Goal: Information Seeking & Learning: Check status

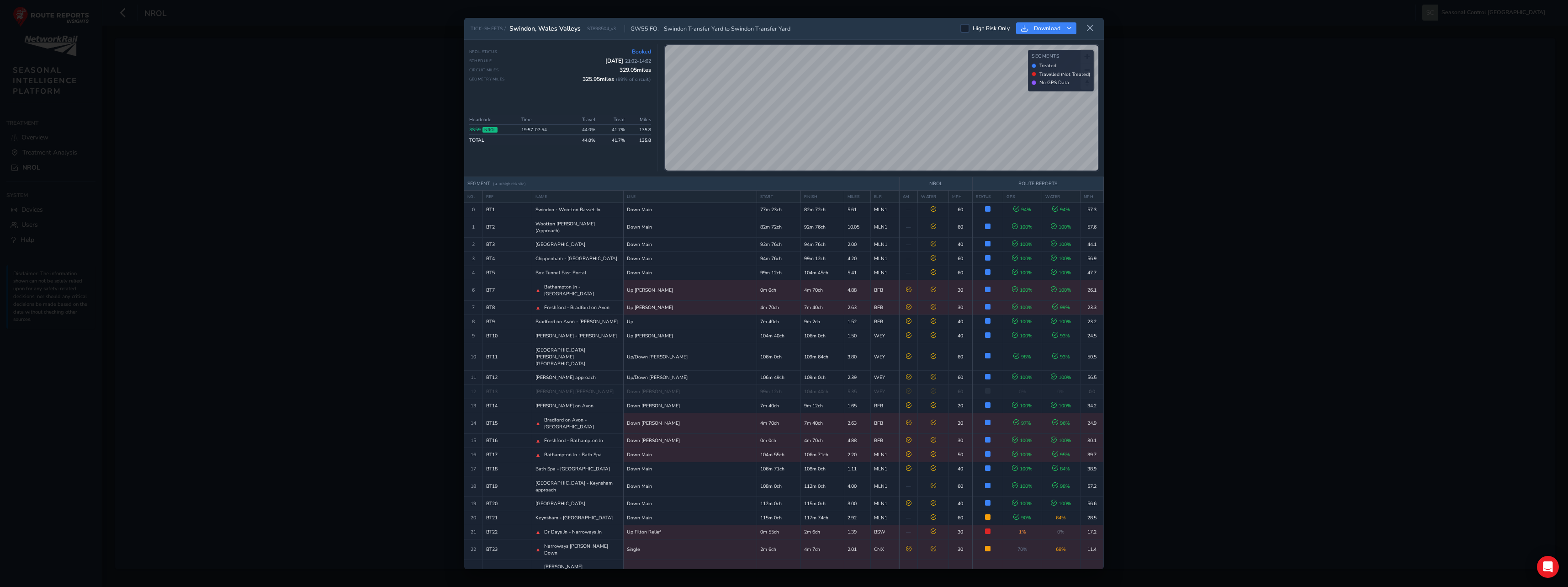
scroll to position [777, 0]
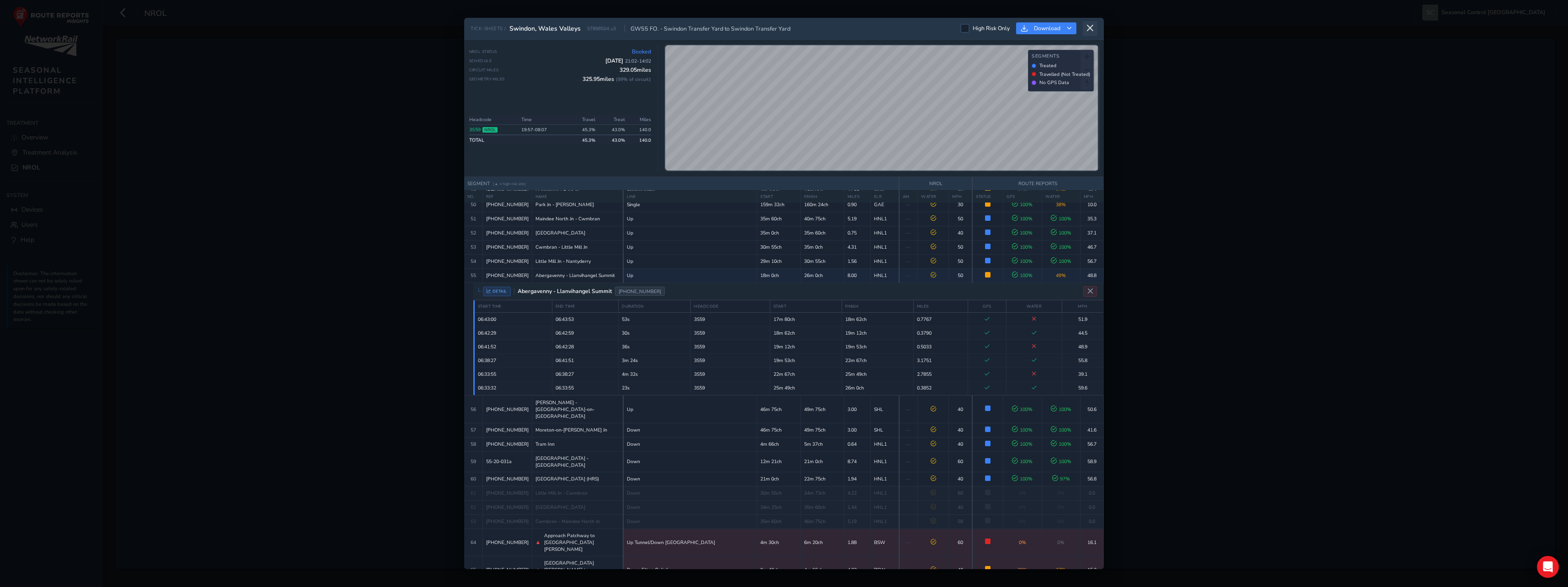
click at [1091, 30] on icon at bounding box center [1090, 29] width 9 height 9
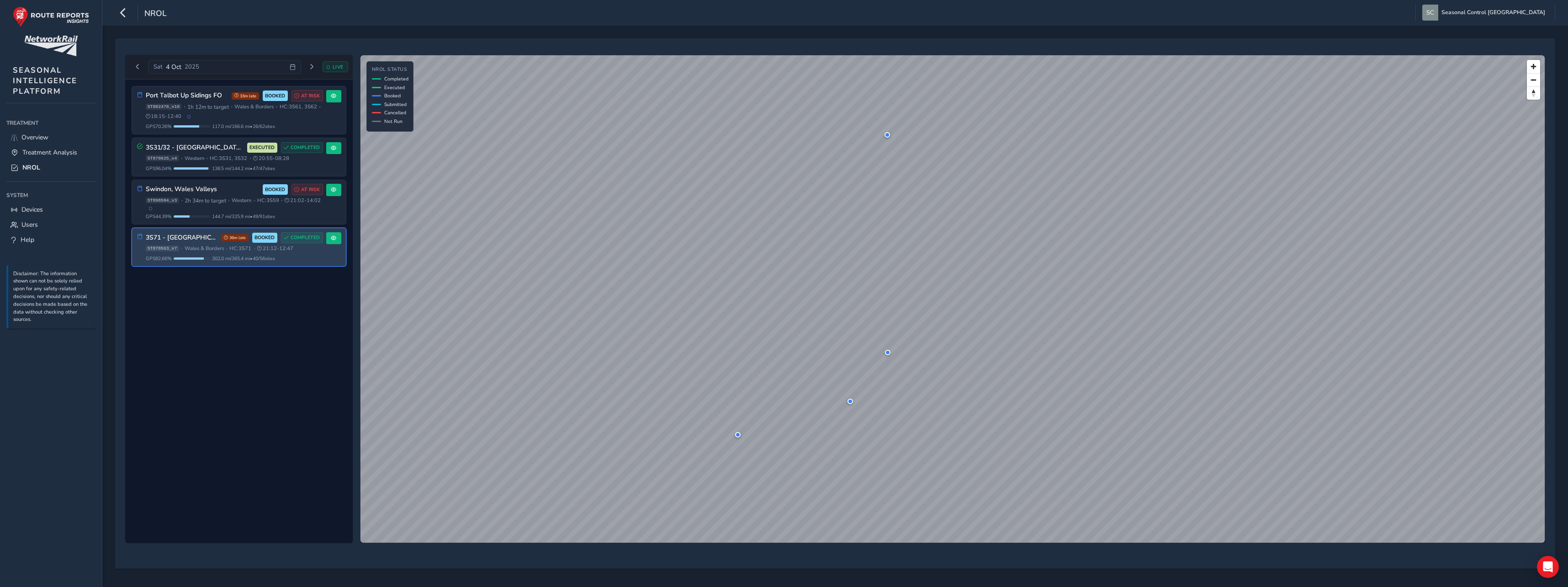
click at [204, 247] on div "3S71 - [GEOGRAPHIC_DATA] 36m late BOOKED COMPLETED ST878563_v7 • [GEOGRAPHIC_DA…" at bounding box center [234, 247] width 177 height 30
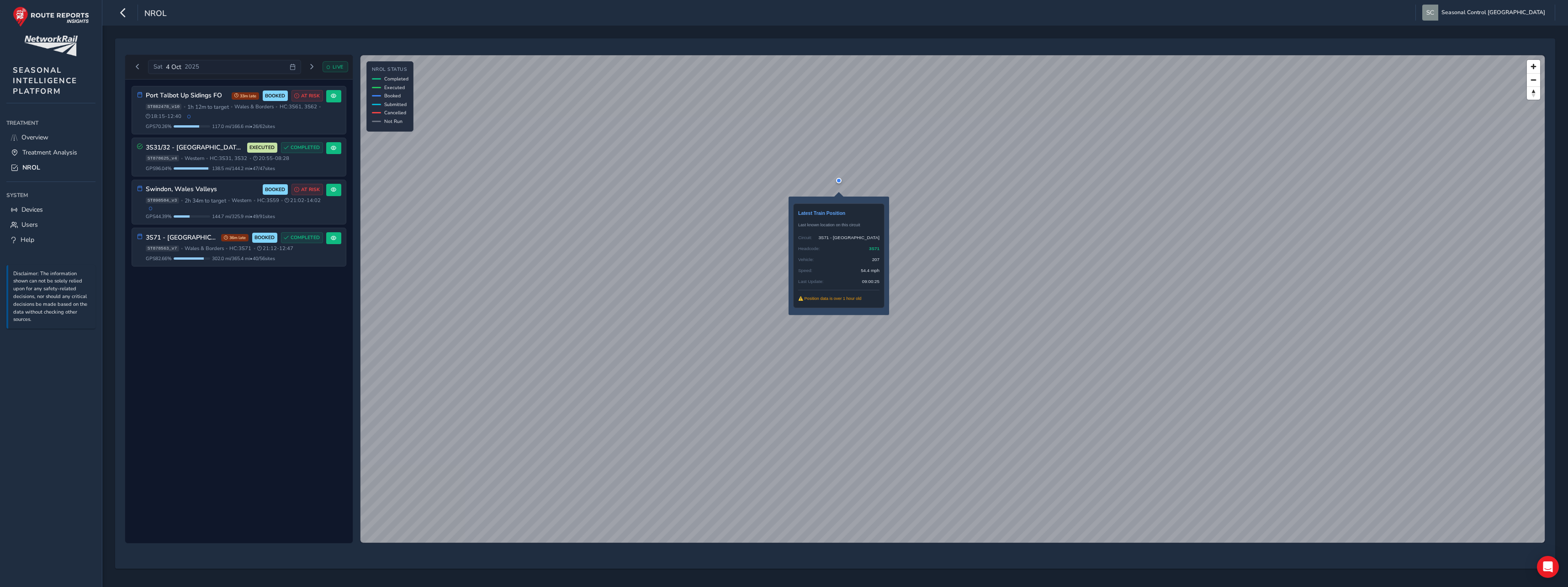
click at [839, 180] on div at bounding box center [839, 180] width 5 height 5
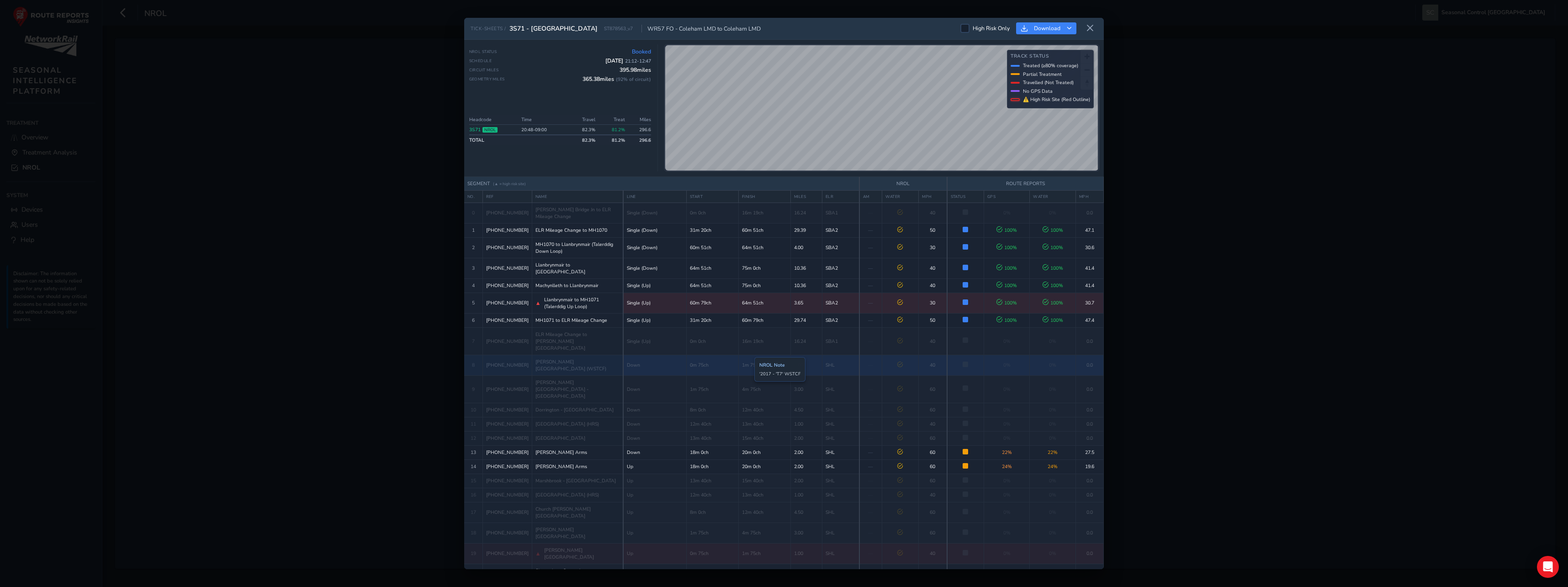
drag, startPoint x: 747, startPoint y: 380, endPoint x: 1318, endPoint y: 319, distance: 574.2
click at [1320, 317] on div "TICK-SHEETS / 3S71 - [GEOGRAPHIC_DATA] ST878563_v7 WR57 FO - Coleham LMD to Col…" at bounding box center [784, 294] width 1568 height 587
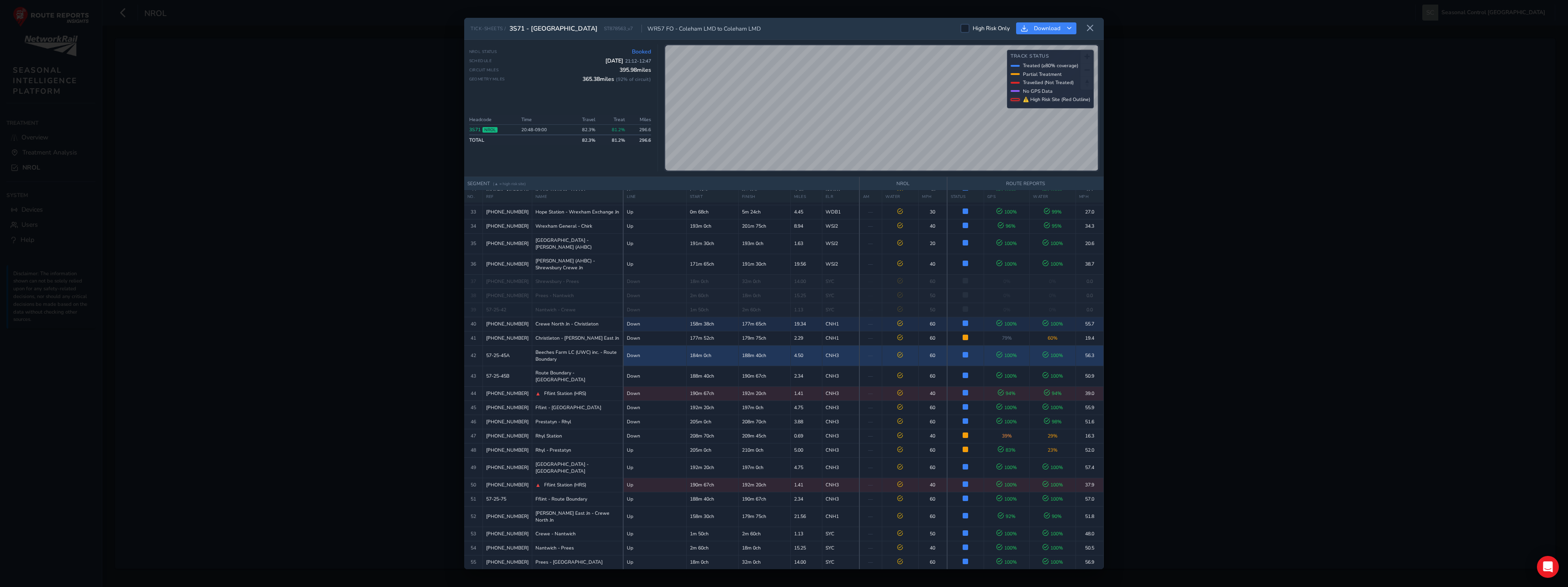
scroll to position [786, 0]
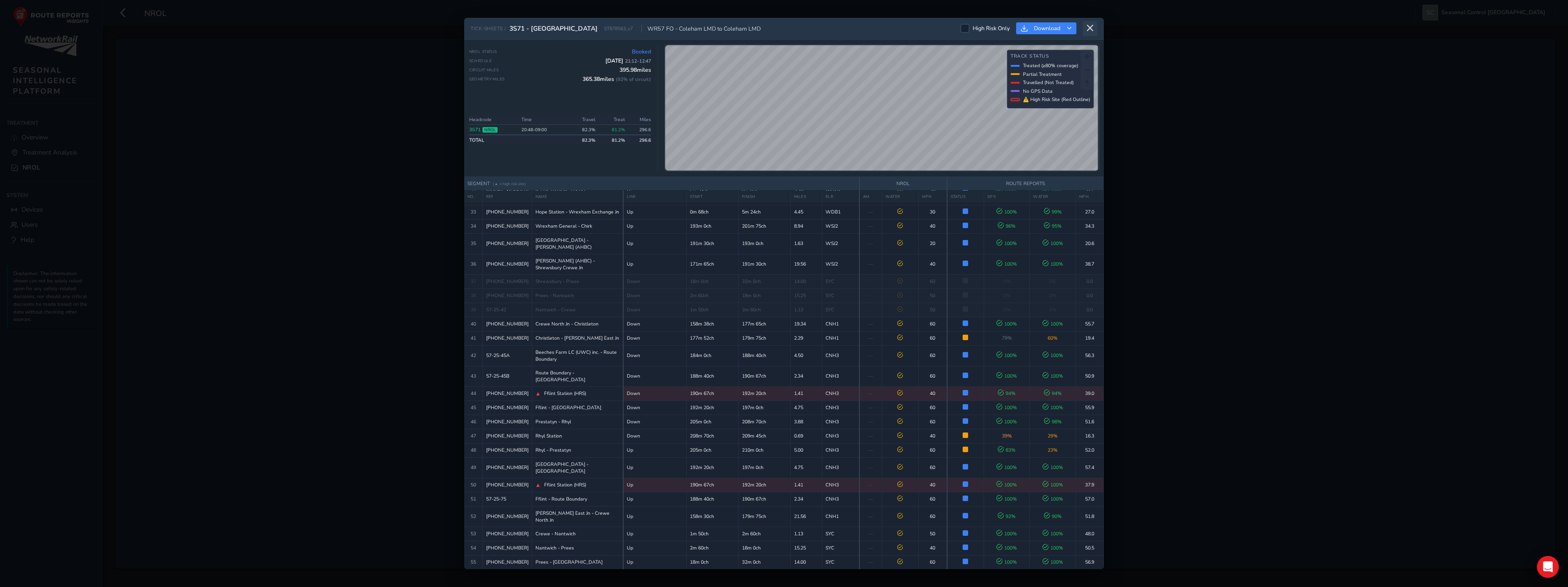
click at [1087, 30] on icon at bounding box center [1090, 29] width 9 height 9
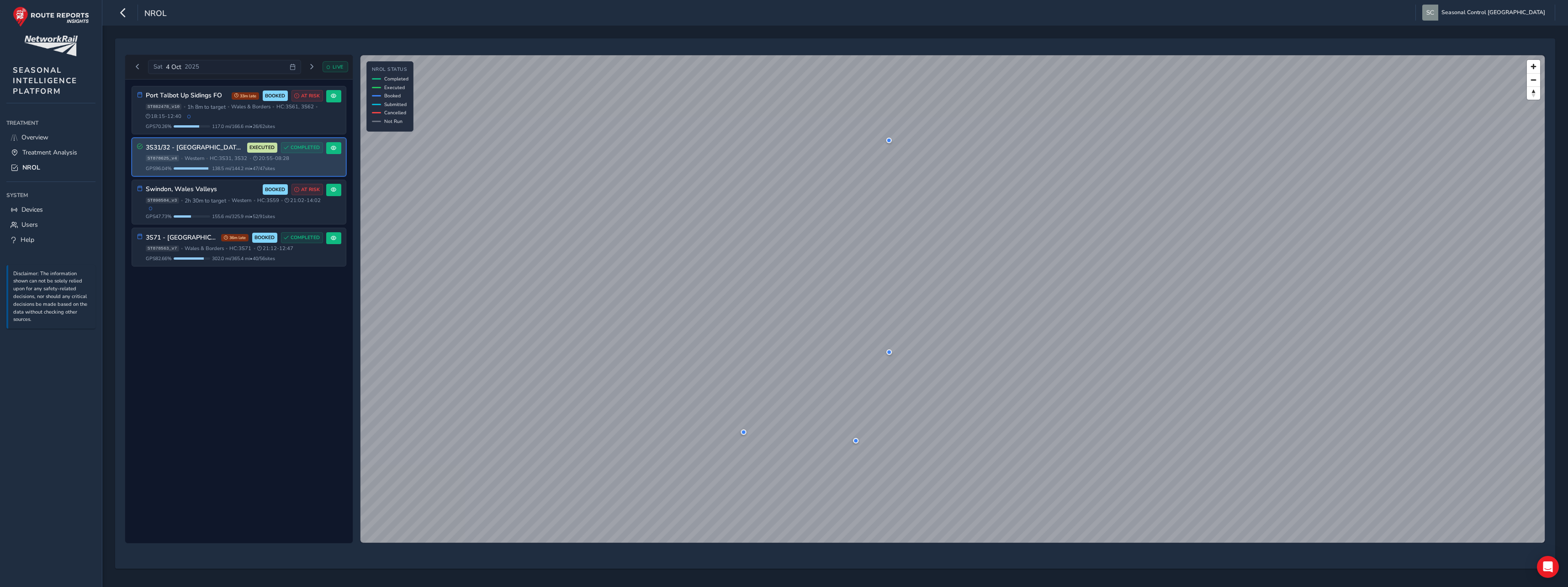
click at [210, 156] on div "ST878625_v4 • Western • HC: 3S31, 3S32 • 20:55 - 08:28" at bounding box center [234, 158] width 177 height 7
click at [220, 162] on div "3S31/32 - [GEOGRAPHIC_DATA], [GEOGRAPHIC_DATA] [GEOGRAPHIC_DATA] & [GEOGRAPHIC_…" at bounding box center [234, 156] width 177 height 30
click at [281, 163] on div "3S31/32 - [GEOGRAPHIC_DATA], [GEOGRAPHIC_DATA] [GEOGRAPHIC_DATA] & [GEOGRAPHIC_…" at bounding box center [234, 156] width 177 height 30
drag, startPoint x: 281, startPoint y: 163, endPoint x: 298, endPoint y: 163, distance: 17.0
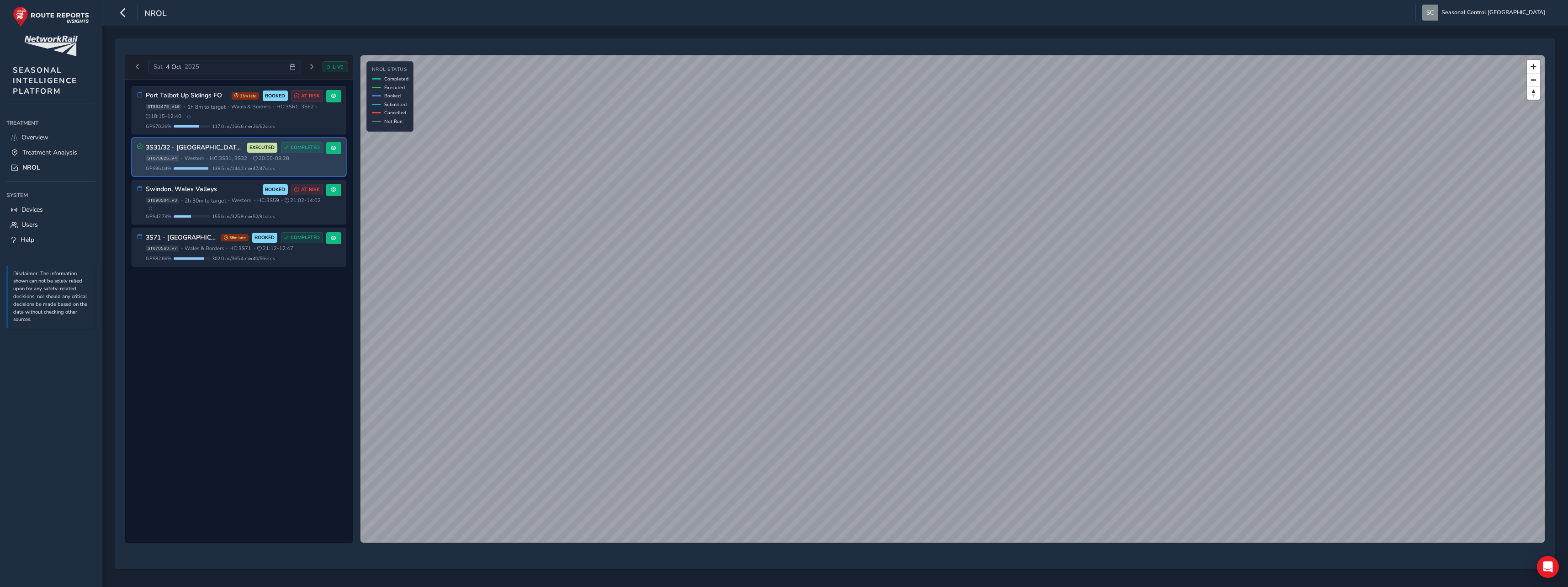
click at [298, 163] on div "3S31/32 - [GEOGRAPHIC_DATA], [GEOGRAPHIC_DATA] [GEOGRAPHIC_DATA] & [GEOGRAPHIC_…" at bounding box center [234, 156] width 177 height 30
click at [337, 149] on button at bounding box center [334, 148] width 15 height 12
